Goal: Transaction & Acquisition: Purchase product/service

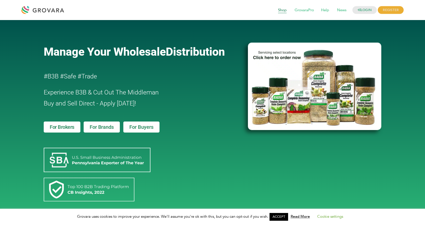
click at [281, 11] on span "Shop" at bounding box center [282, 11] width 16 height 10
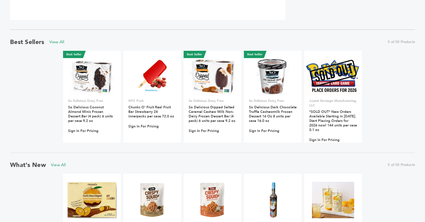
scroll to position [301, 0]
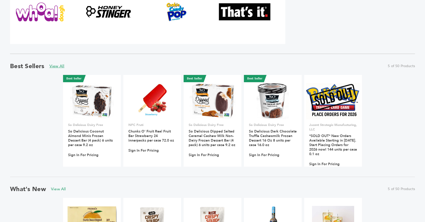
click at [57, 65] on link "View All" at bounding box center [56, 66] width 15 height 6
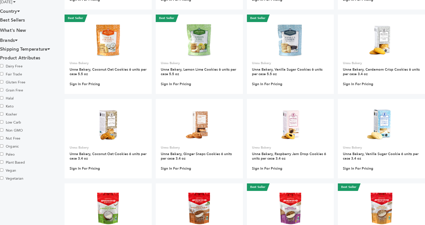
scroll to position [226, 0]
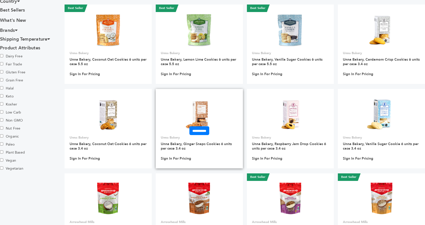
click at [212, 119] on img at bounding box center [199, 114] width 36 height 36
